Goal: Navigation & Orientation: Find specific page/section

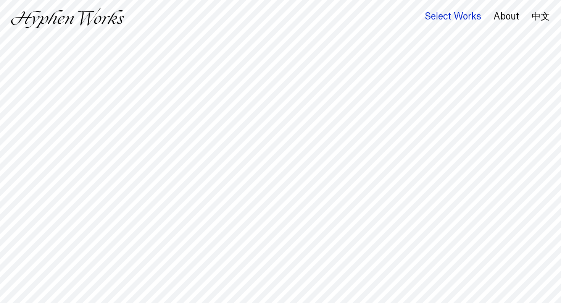
click at [445, 15] on div "Select Works" at bounding box center [453, 16] width 57 height 11
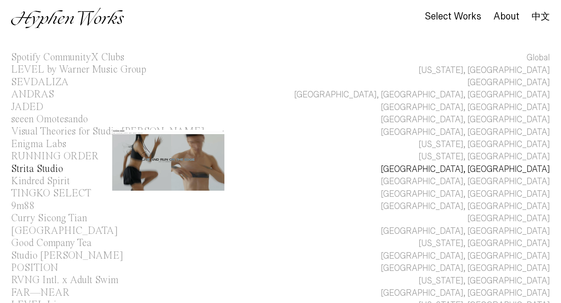
scroll to position [25, 0]
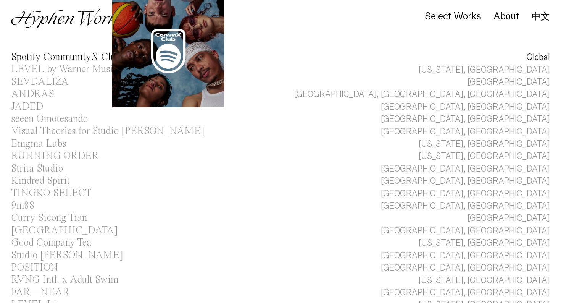
click at [83, 55] on div "Spotify CommunityX Clubs" at bounding box center [67, 57] width 113 height 10
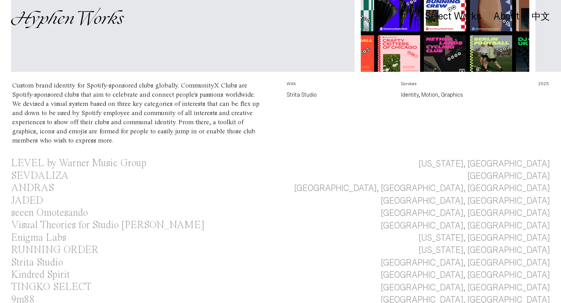
scroll to position [0, 213]
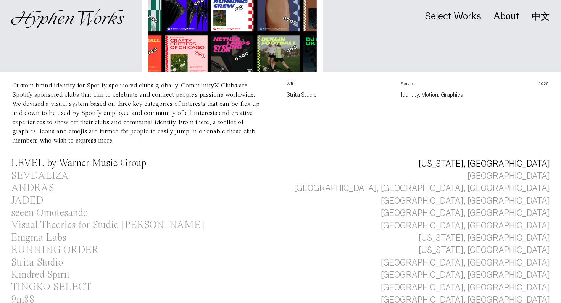
click at [126, 158] on div "LEVEL by Warner Music Group" at bounding box center [78, 163] width 135 height 10
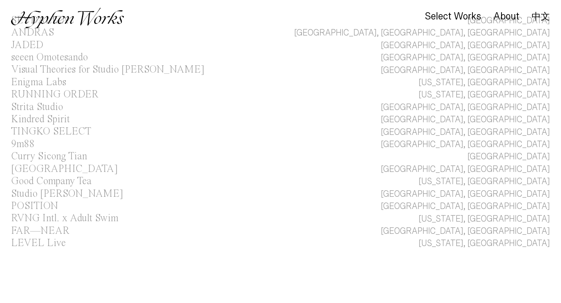
scroll to position [402, 0]
click at [44, 102] on div "Strita Studio" at bounding box center [37, 107] width 52 height 10
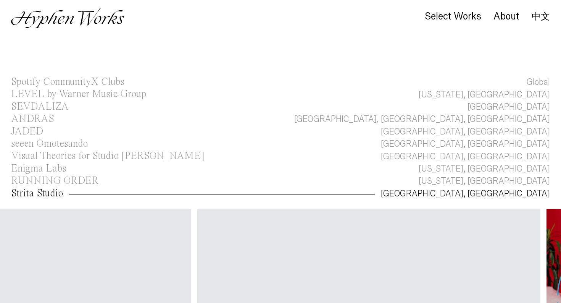
scroll to position [17, 0]
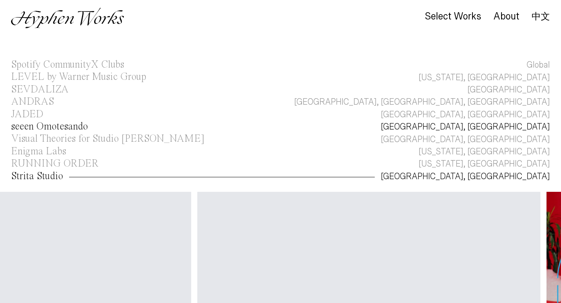
click at [61, 126] on div "seeen Omotesando" at bounding box center [49, 126] width 77 height 10
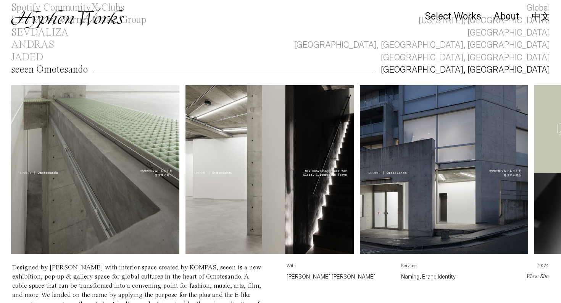
scroll to position [0, 419]
